Goal: Task Accomplishment & Management: Manage account settings

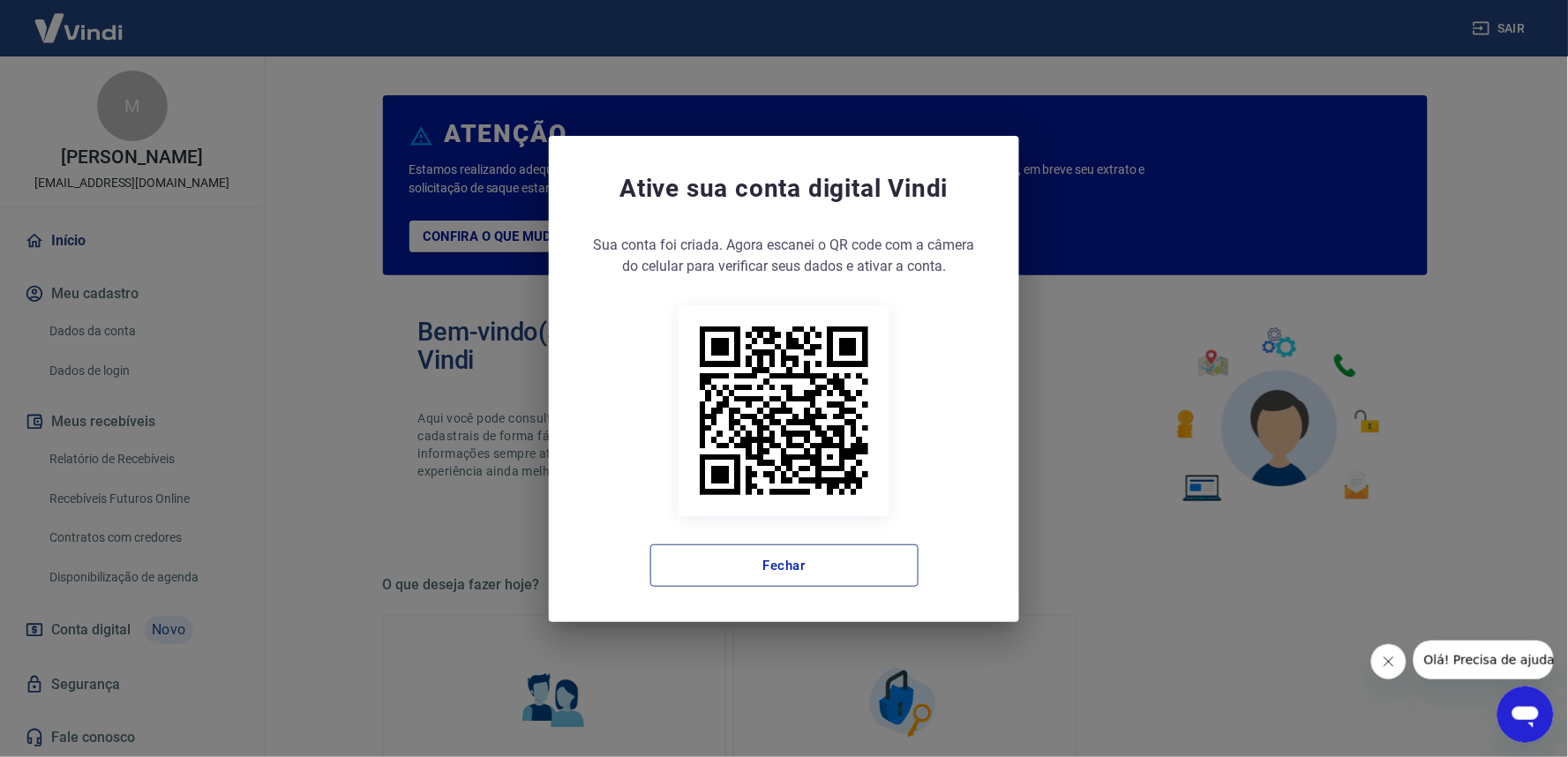
click at [810, 566] on button "Fechar" at bounding box center [784, 566] width 268 height 42
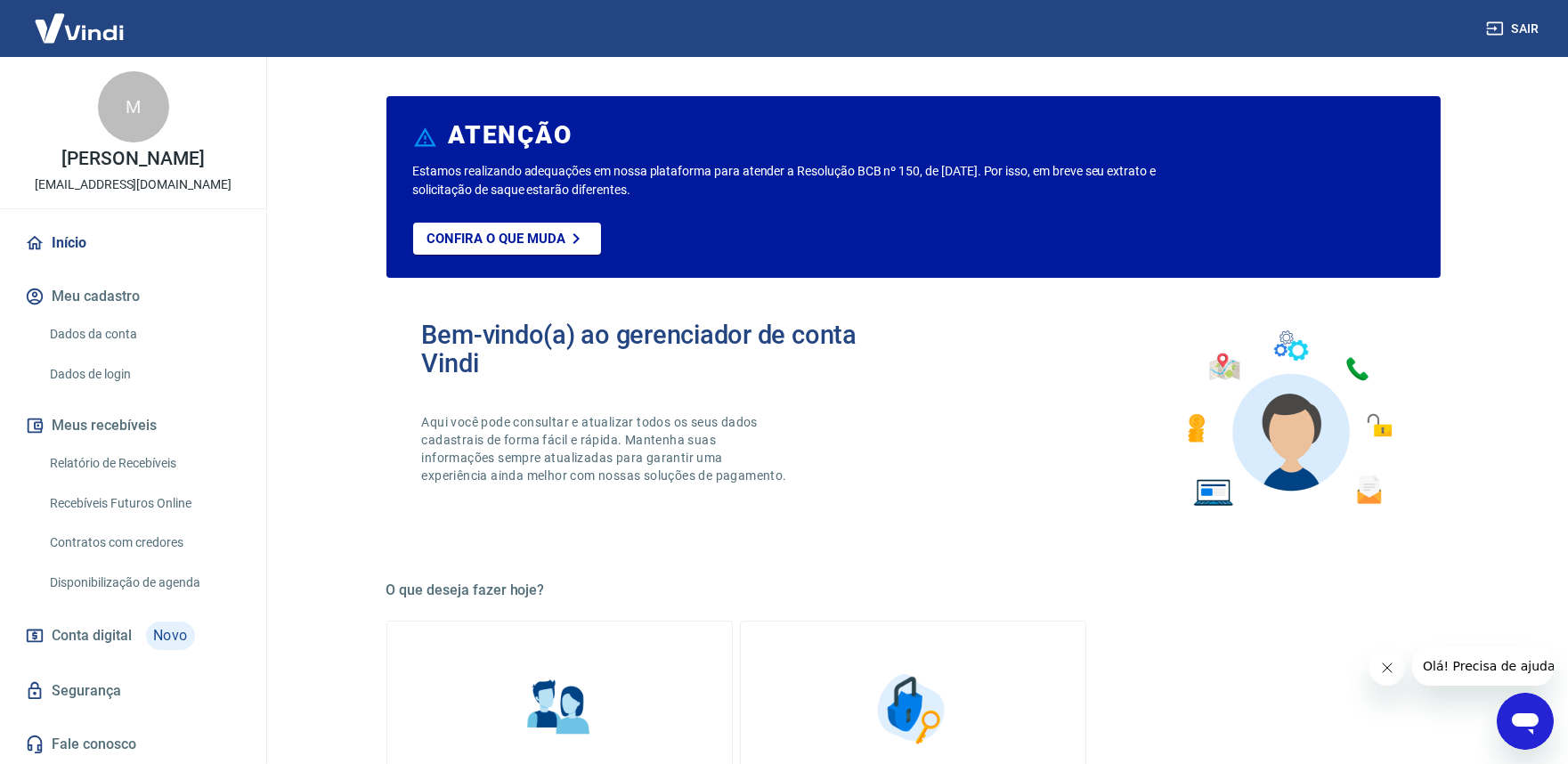
click at [92, 330] on link "Dados da conta" at bounding box center [144, 334] width 202 height 37
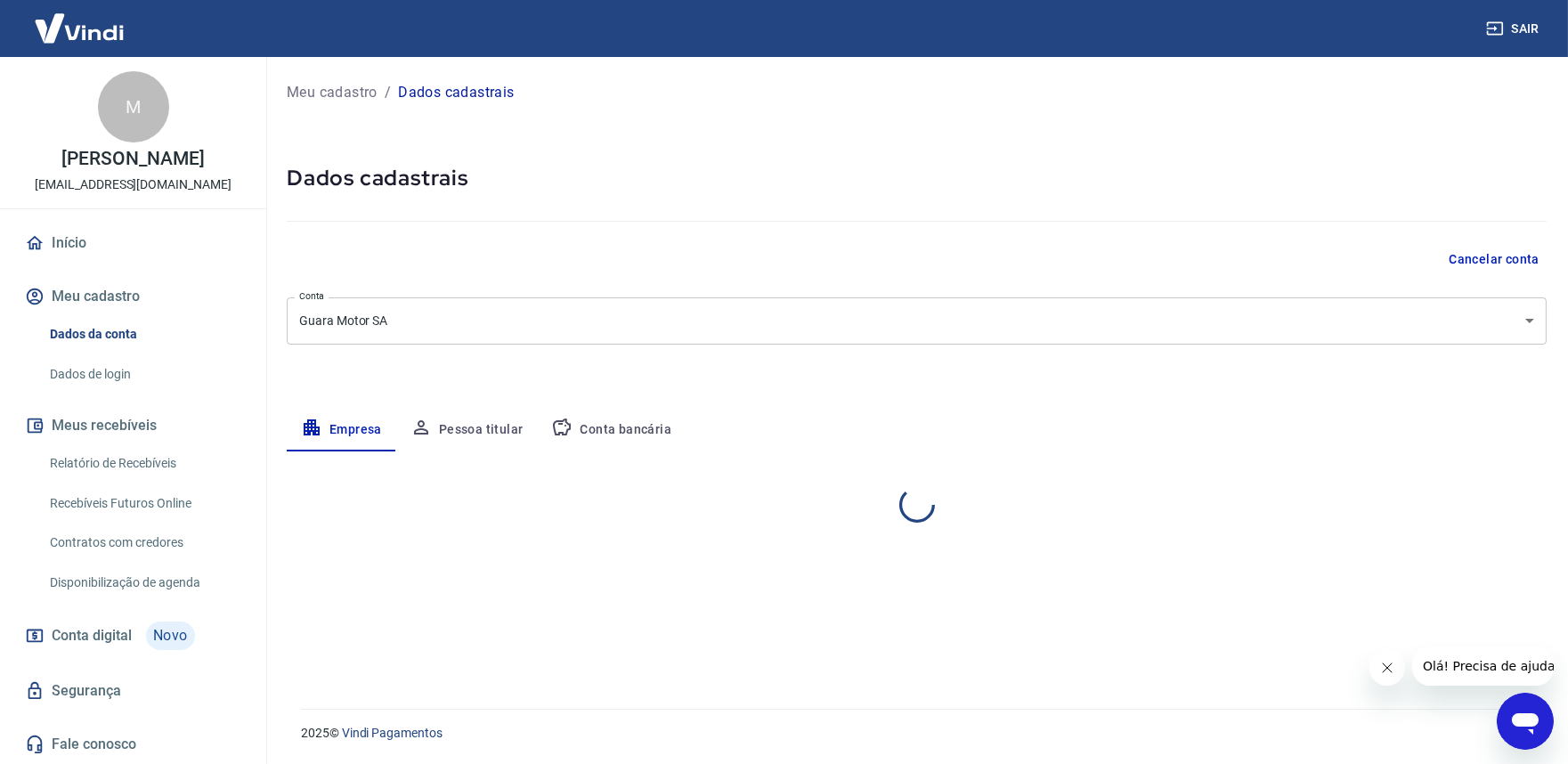
select select "SP"
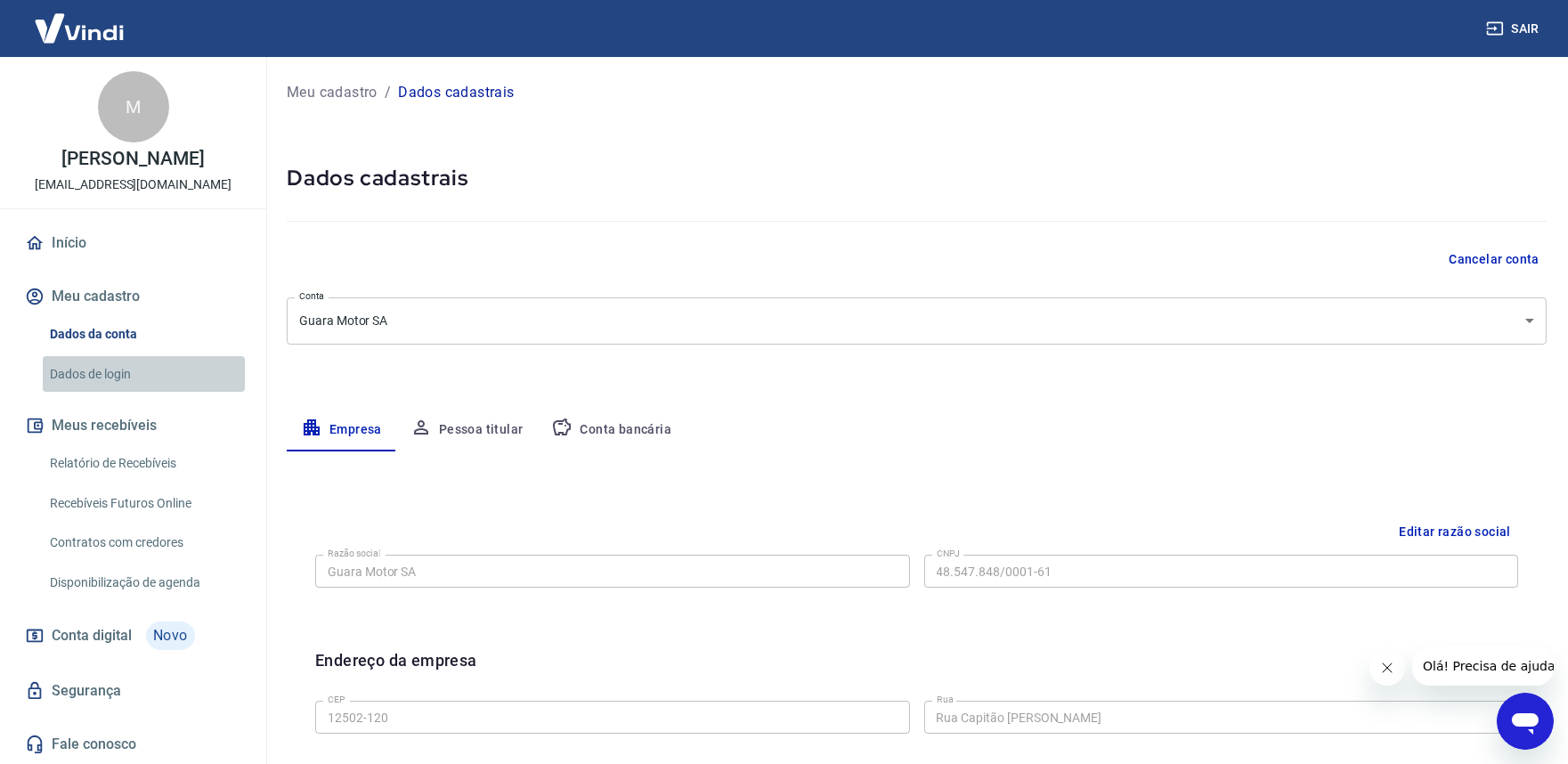
click at [134, 378] on link "Dados de login" at bounding box center [144, 375] width 202 height 37
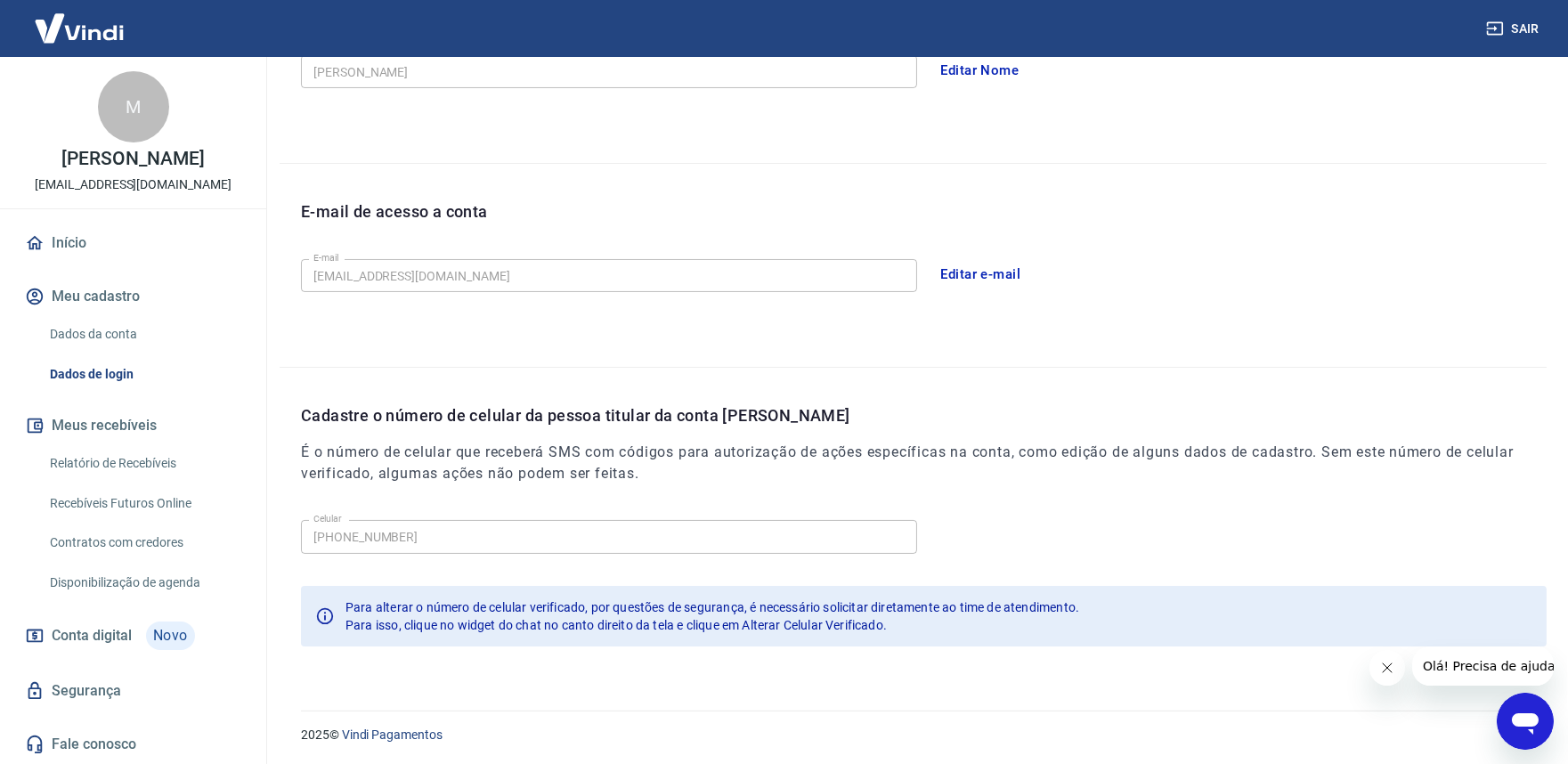
scroll to position [376, 0]
click at [153, 462] on link "Relatório de Recebíveis" at bounding box center [144, 463] width 202 height 37
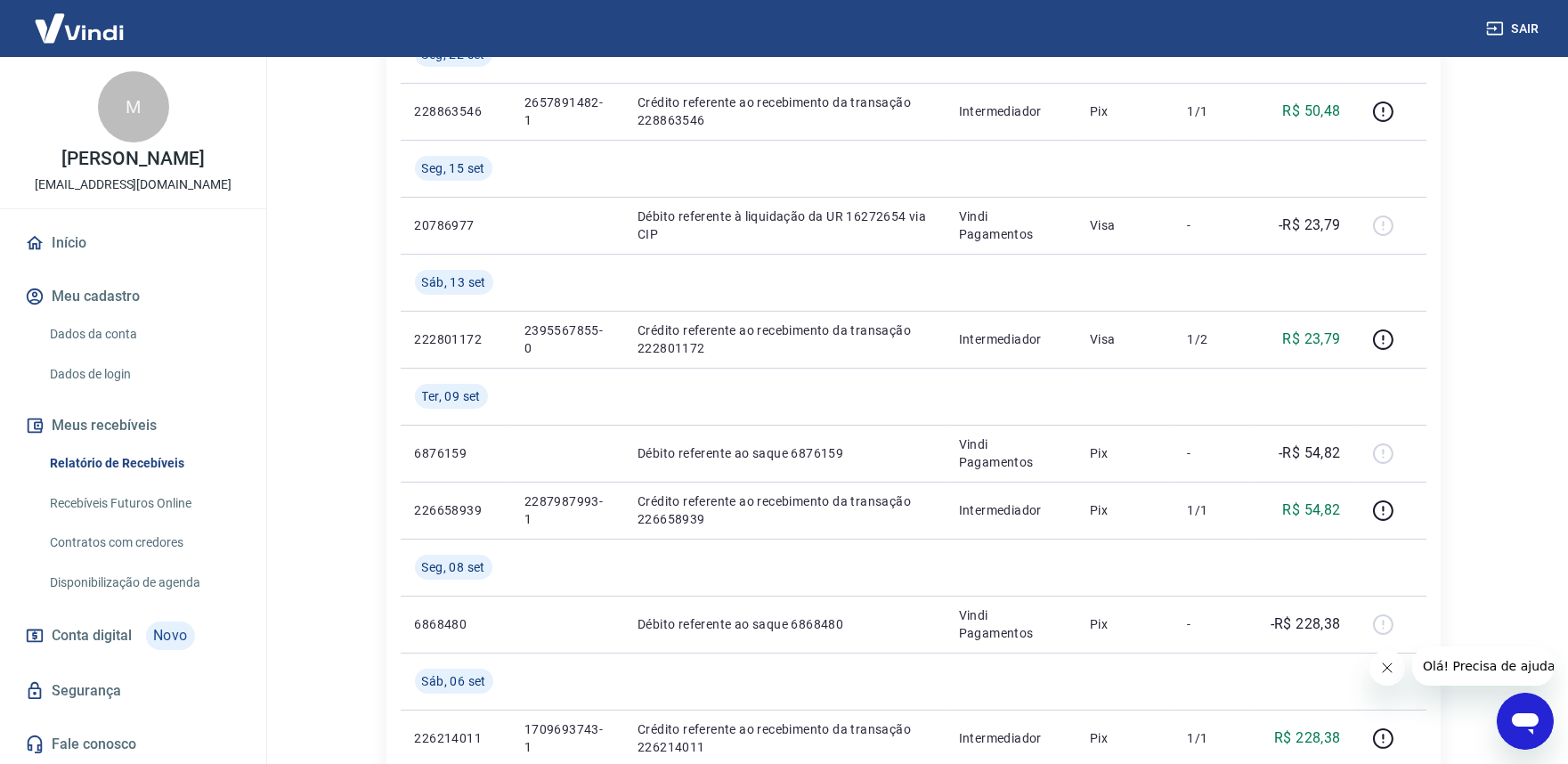
scroll to position [552, 0]
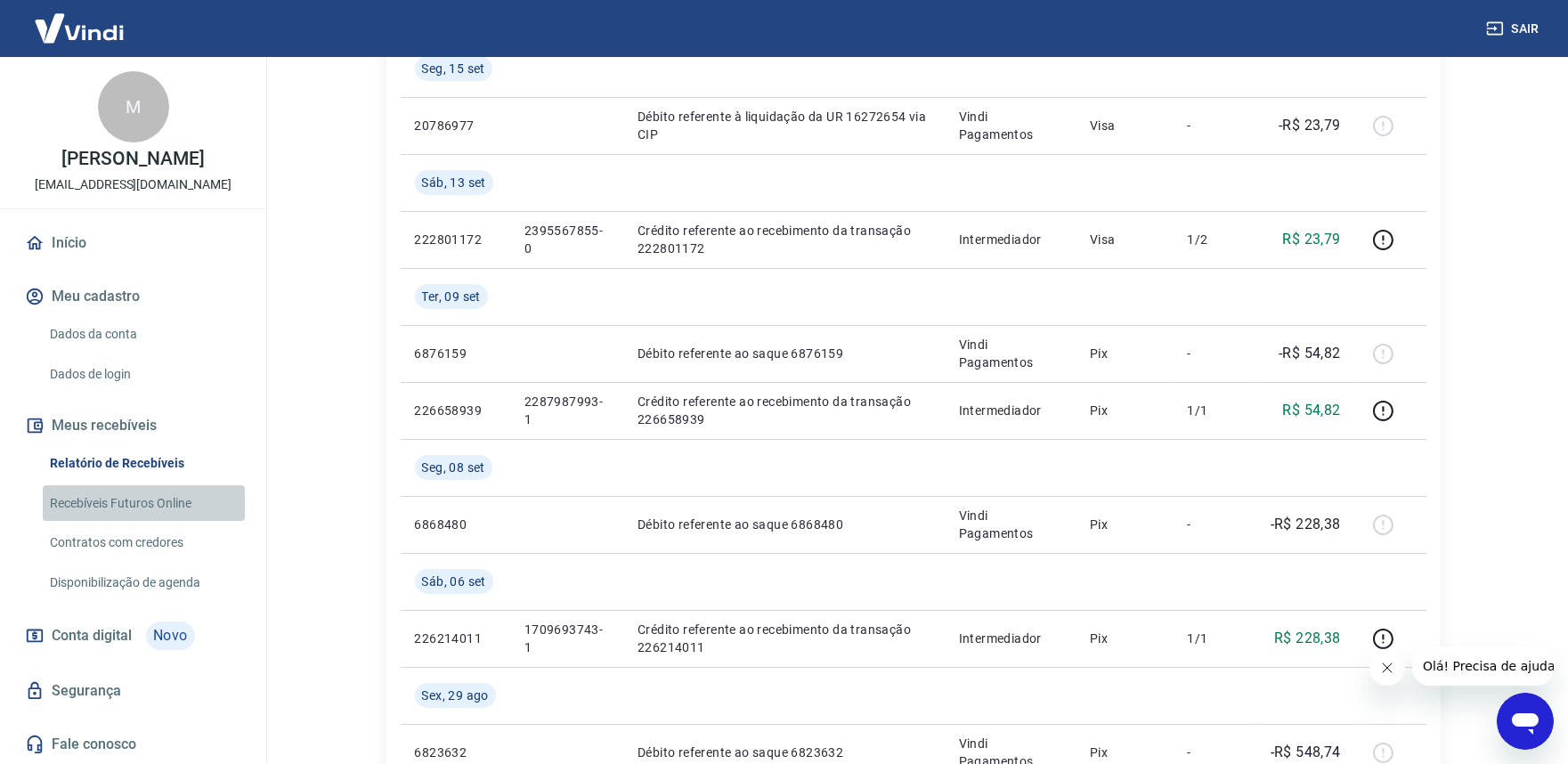
click at [132, 492] on link "Recebíveis Futuros Online" at bounding box center [144, 503] width 202 height 37
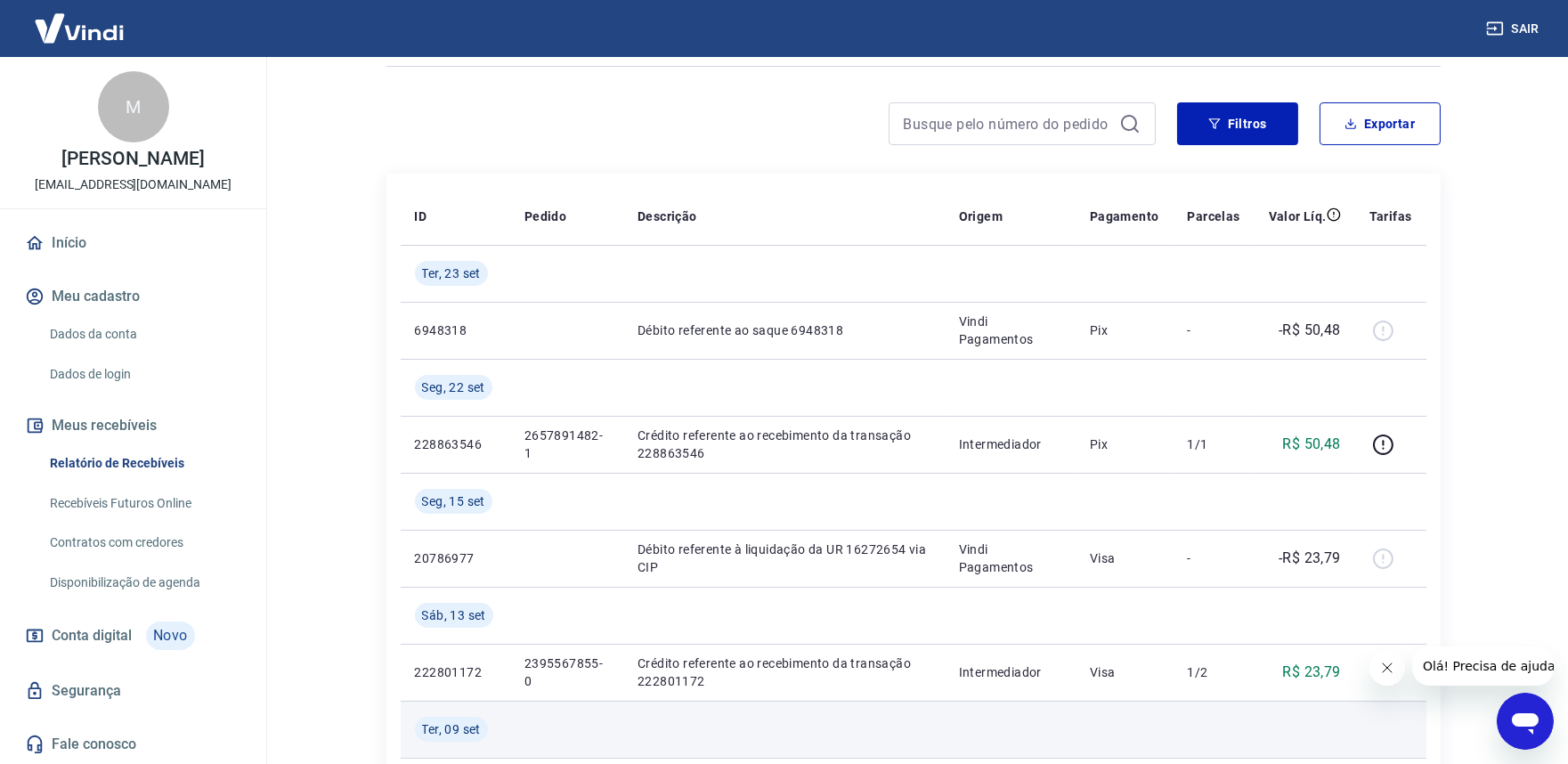
scroll to position [0, 0]
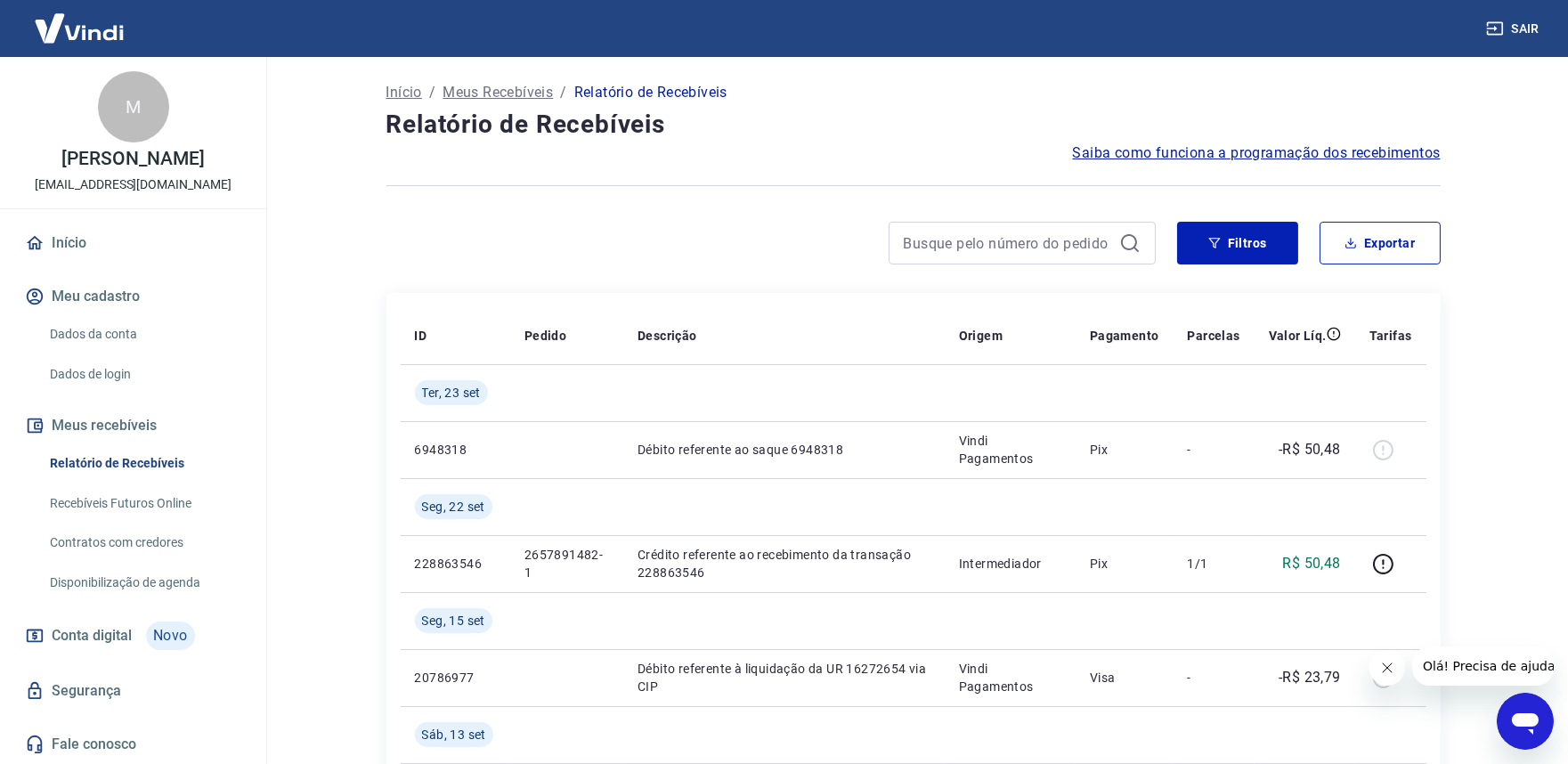
click at [1528, 23] on button "Sair" at bounding box center [1515, 29] width 64 height 33
